Goal: Manage account settings

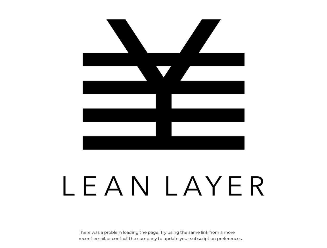
click at [163, 124] on img at bounding box center [163, 107] width 207 height 207
